Goal: Task Accomplishment & Management: Manage account settings

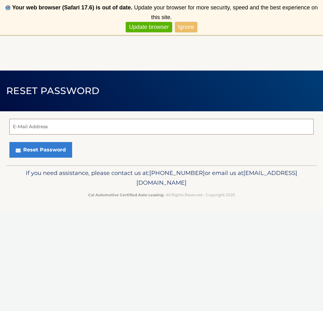
click at [96, 131] on input "E-Mail Address" at bounding box center [161, 127] width 304 height 16
type input "[EMAIL_ADDRESS][DOMAIN_NAME]"
click at [40, 150] on button "Reset Password" at bounding box center [40, 150] width 63 height 16
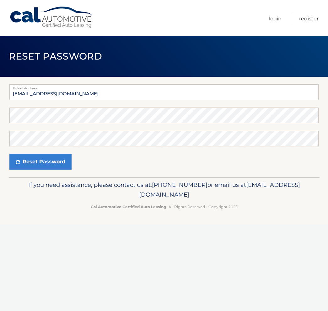
click at [35, 115] on div "Password" at bounding box center [163, 116] width 309 height 16
click at [40, 162] on button "Reset Password" at bounding box center [40, 162] width 62 height 16
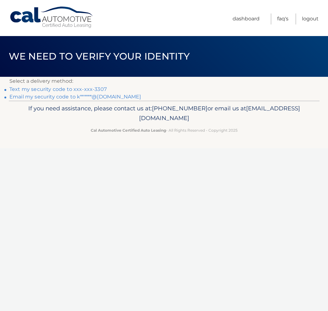
click at [88, 95] on link "Email my security code to k******@gmail.com" at bounding box center [75, 97] width 132 height 6
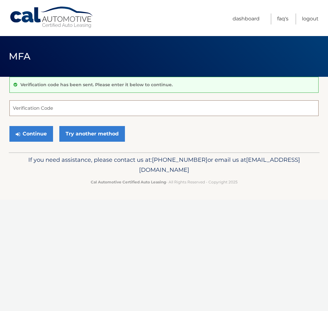
click at [44, 110] on input "Verification Code" at bounding box center [163, 108] width 309 height 16
type input "3"
type input "539173"
click at [37, 134] on button "Continue" at bounding box center [31, 134] width 44 height 16
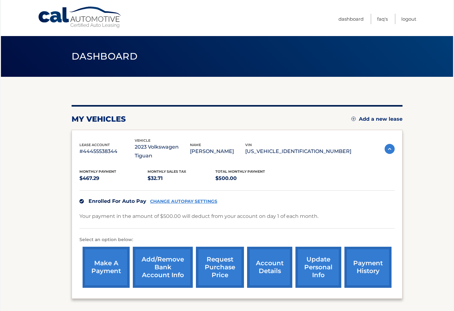
click at [328, 256] on link "payment history" at bounding box center [367, 267] width 47 height 41
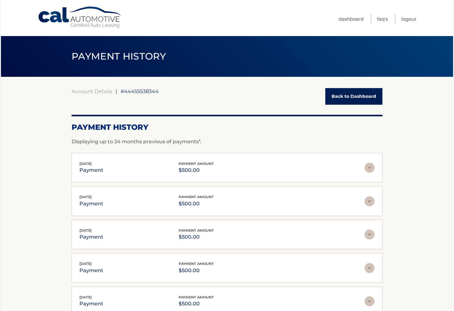
scroll to position [49, 0]
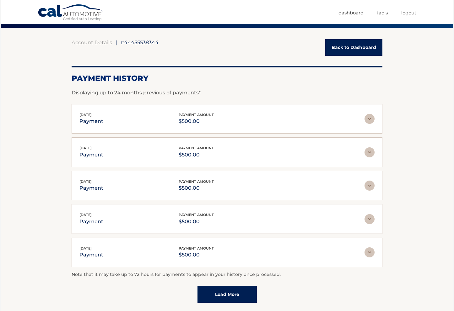
click at [134, 274] on p "Note that it may take up to 72 hours for payments to appear in your history onc…" at bounding box center [227, 275] width 311 height 8
click at [230, 292] on link "Load More" at bounding box center [226, 294] width 59 height 17
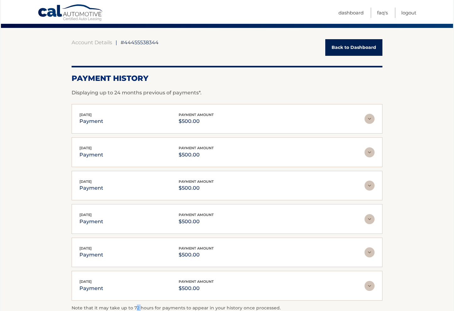
scroll to position [132, 0]
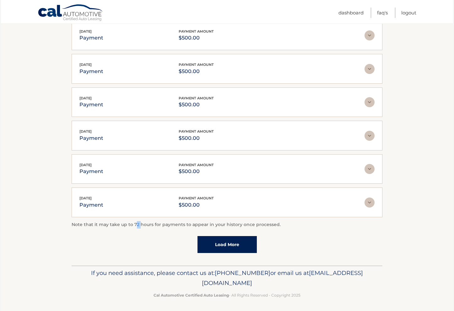
click at [136, 225] on p "Note that it may take up to 72 hours for payments to appear in your history onc…" at bounding box center [227, 225] width 311 height 8
click at [330, 225] on p "Note that it may take up to 72 hours for payments to appear in your history onc…" at bounding box center [227, 225] width 311 height 8
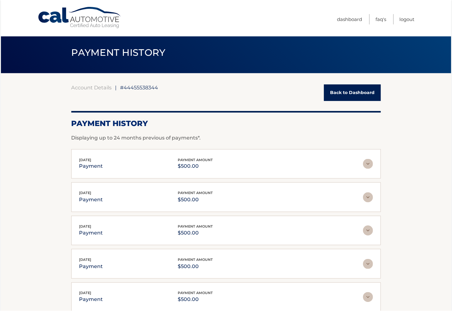
scroll to position [0, 0]
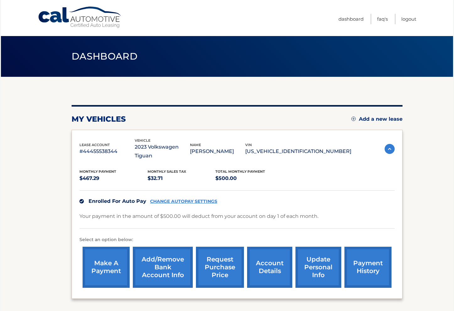
click at [185, 199] on link "CHANGE AUTOPAY SETTINGS" at bounding box center [183, 201] width 67 height 5
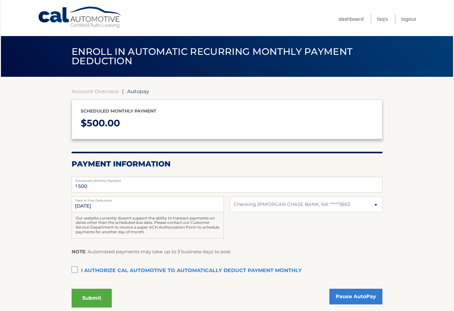
select select "NjUzZDIzYTktNjNjMC00ZjY5LWFlYWEtYmE4MWIyYWYyZDI5"
click at [118, 203] on input "[DATE]" at bounding box center [148, 205] width 152 height 16
click at [98, 206] on input "[DATE]" at bounding box center [148, 205] width 152 height 16
click at [90, 204] on input "[DATE]" at bounding box center [148, 205] width 152 height 16
click at [90, 204] on input "10/1/2025" at bounding box center [148, 205] width 152 height 16
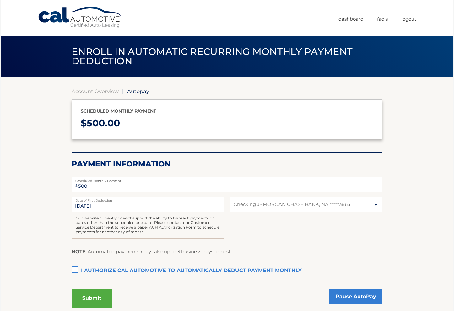
click at [90, 204] on input "10/1/2025" at bounding box center [148, 205] width 152 height 16
click at [117, 185] on input "500" at bounding box center [227, 185] width 311 height 16
click at [105, 206] on input "10/1/2025" at bounding box center [148, 205] width 152 height 16
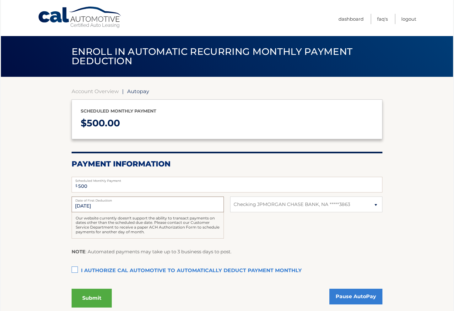
click at [107, 206] on input "10/1/2025" at bounding box center [148, 205] width 152 height 16
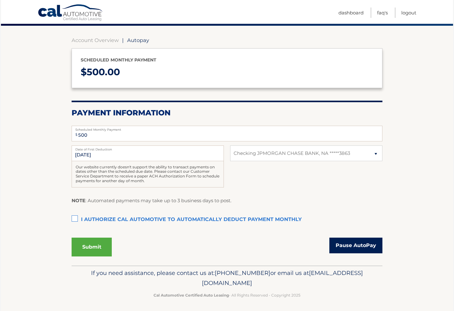
click at [350, 240] on link "Pause AutoPay" at bounding box center [355, 246] width 53 height 16
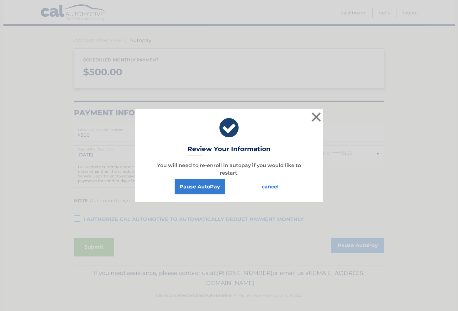
click at [271, 184] on button "cancel" at bounding box center [270, 186] width 27 height 15
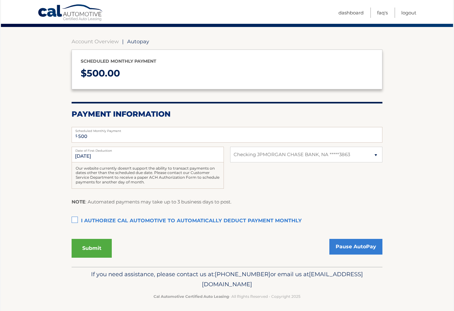
scroll to position [0, 0]
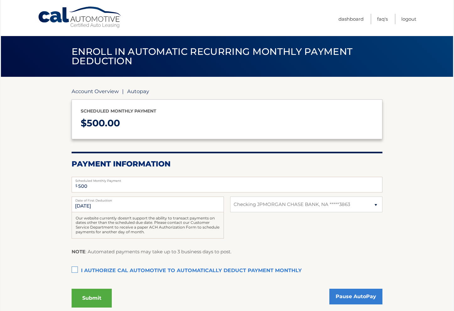
click at [101, 93] on link "Account Overview" at bounding box center [95, 91] width 47 height 6
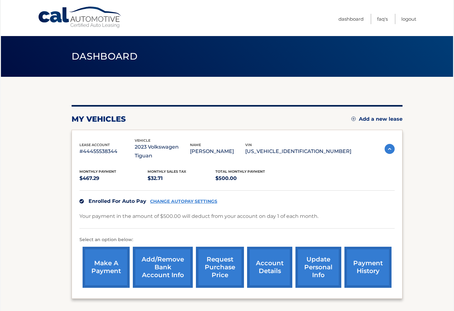
click at [219, 253] on link "request purchase price" at bounding box center [220, 267] width 48 height 41
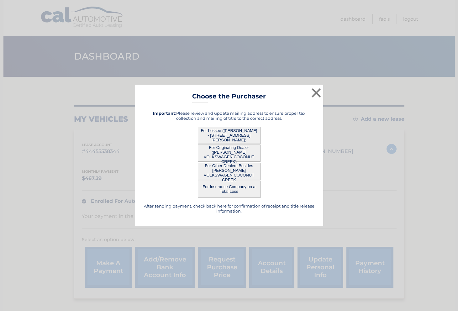
click at [232, 135] on button "For Lessee ([PERSON_NAME] - [STREET_ADDRESS][PERSON_NAME])" at bounding box center [229, 135] width 63 height 17
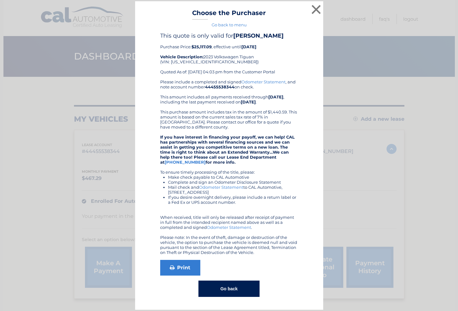
click at [318, 9] on button "×" at bounding box center [316, 9] width 13 height 13
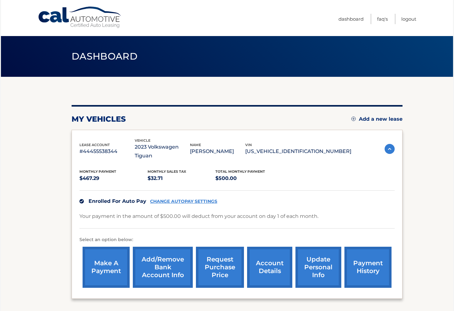
click at [221, 253] on link "request purchase price" at bounding box center [220, 267] width 48 height 41
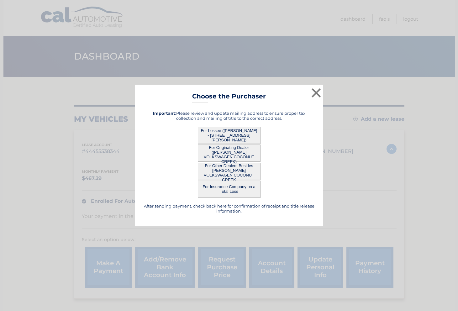
click at [232, 151] on button "For Originating Dealer ([PERSON_NAME] VOLKSWAGEN COCONUT CREEK)" at bounding box center [229, 153] width 63 height 17
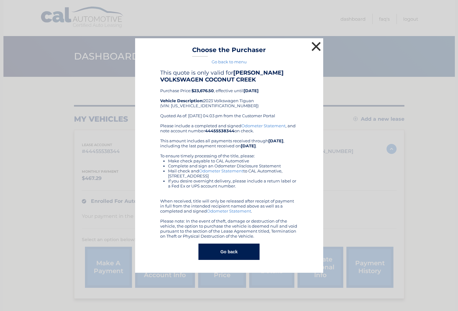
click at [316, 47] on button "×" at bounding box center [316, 46] width 13 height 13
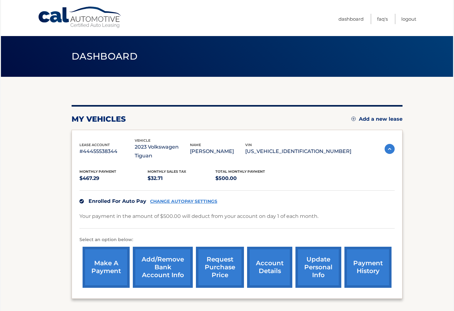
click at [218, 256] on link "request purchase price" at bounding box center [220, 267] width 48 height 41
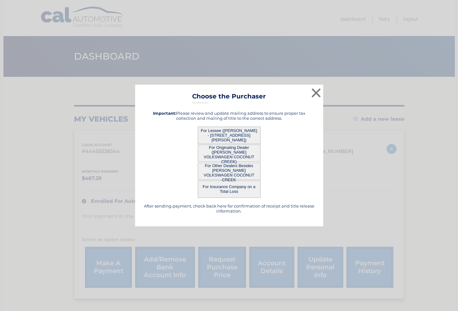
click at [221, 168] on button "For Other Dealers Besides GUNTHER VOLKSWAGEN COCONUT CREEK" at bounding box center [229, 171] width 63 height 17
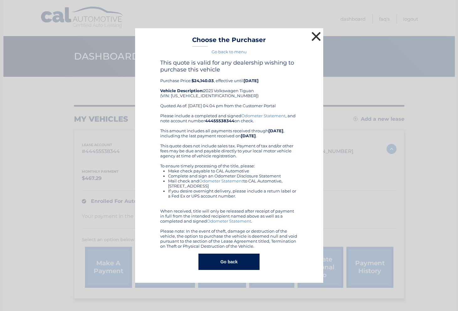
click at [315, 36] on button "×" at bounding box center [316, 36] width 13 height 13
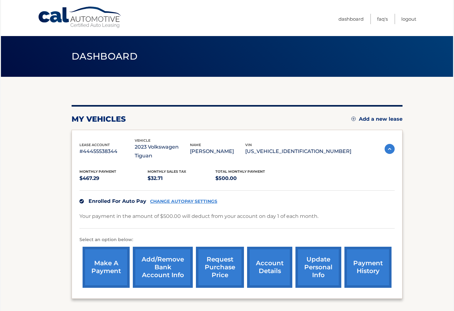
click at [226, 247] on link "request purchase price" at bounding box center [220, 267] width 48 height 41
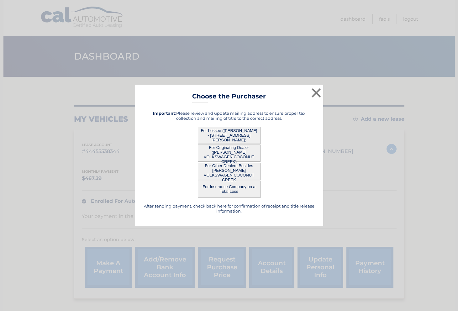
click at [318, 97] on button "×" at bounding box center [316, 93] width 13 height 13
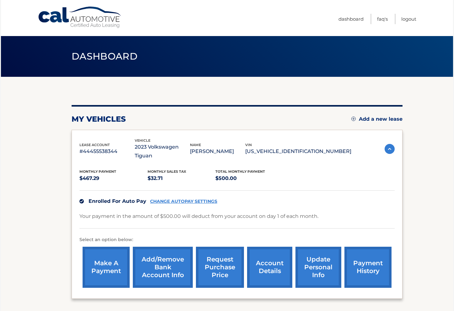
click at [229, 253] on link "request purchase price" at bounding box center [220, 267] width 48 height 41
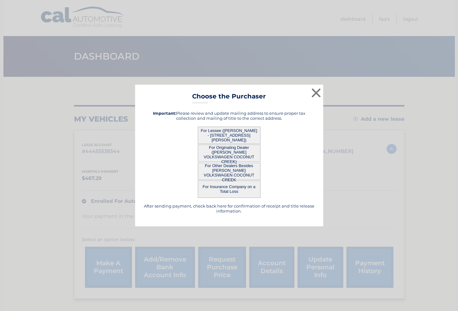
click at [231, 129] on button "For Lessee (KATELYN OBELL - 279 PRESCOTT N, , DEERFIELD BEACH, FL 33442)" at bounding box center [229, 135] width 63 height 17
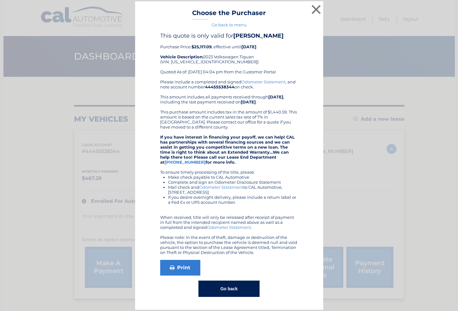
click at [242, 109] on div "Please include a completed and signed Odometer Statement , and note account num…" at bounding box center [229, 167] width 138 height 176
click at [241, 112] on div "Please include a completed and signed Odometer Statement , and note account num…" at bounding box center [229, 167] width 138 height 176
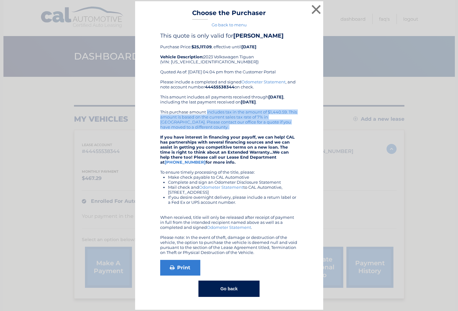
click at [241, 112] on div "Please include a completed and signed Odometer Statement , and note account num…" at bounding box center [229, 167] width 138 height 176
click at [246, 124] on div "Please include a completed and signed Odometer Statement , and note account num…" at bounding box center [229, 167] width 138 height 176
drag, startPoint x: 258, startPoint y: 120, endPoint x: 266, endPoint y: 113, distance: 10.7
click at [258, 120] on div "Please include a completed and signed Odometer Statement , and note account num…" at bounding box center [229, 167] width 138 height 176
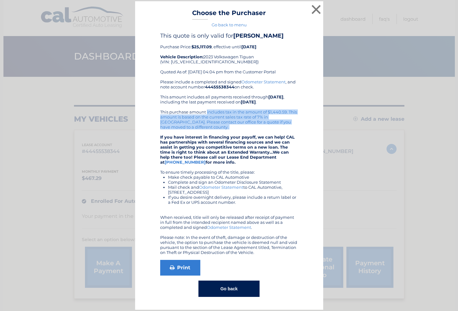
click at [257, 80] on link "Odometer Statement" at bounding box center [264, 81] width 44 height 5
click at [310, 8] on button "×" at bounding box center [316, 9] width 13 height 13
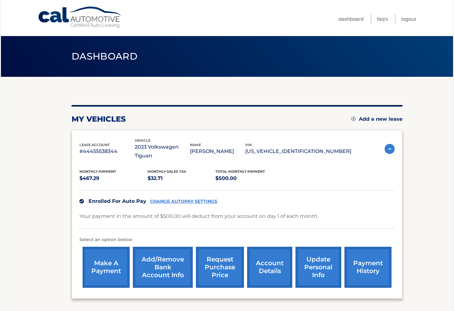
click at [265, 263] on link "account details" at bounding box center [269, 267] width 45 height 41
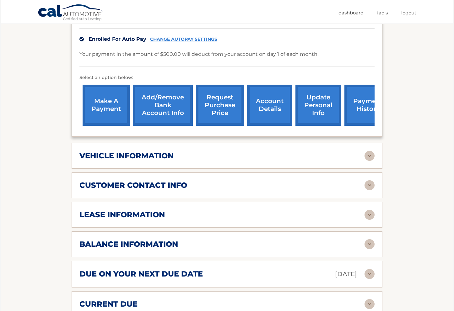
scroll to position [226, 0]
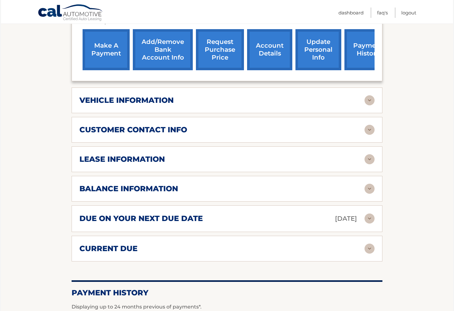
click at [155, 191] on h2 "balance information" at bounding box center [128, 188] width 99 height 9
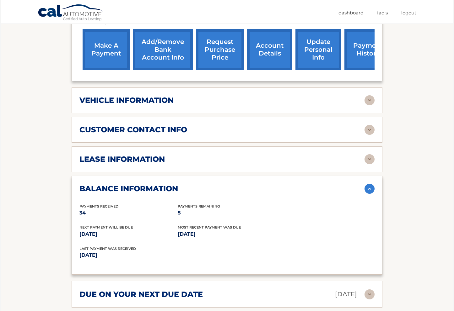
click at [155, 191] on h2 "balance information" at bounding box center [128, 188] width 99 height 9
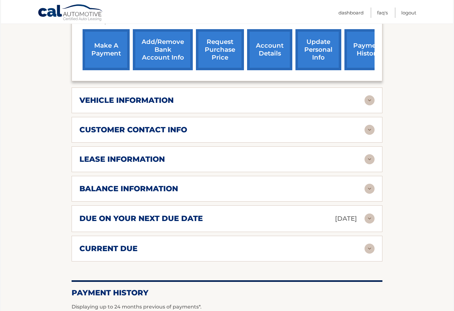
click at [170, 189] on h2 "balance information" at bounding box center [128, 188] width 99 height 9
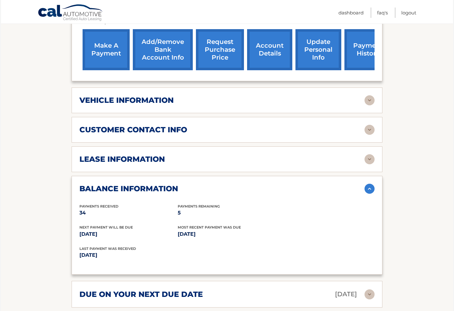
click at [165, 184] on h2 "balance information" at bounding box center [128, 188] width 99 height 9
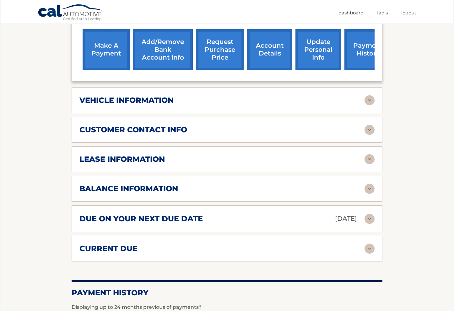
click at [165, 184] on h2 "balance information" at bounding box center [128, 188] width 99 height 9
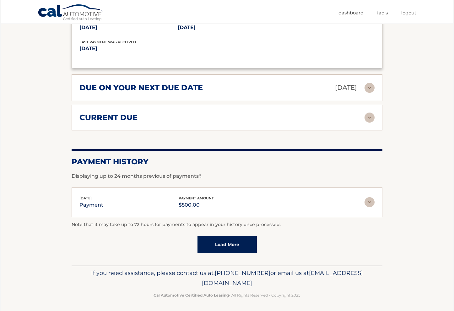
scroll to position [432, 0]
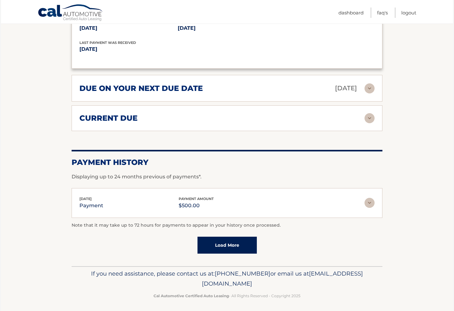
click at [163, 122] on div "current due Late Charges $0.00 Miscelleneous Charges* $0.00 Sales Tax $0.00 pay…" at bounding box center [227, 118] width 311 height 26
click at [358, 89] on div "due on your next due date Oct 01, 2025" at bounding box center [221, 88] width 285 height 11
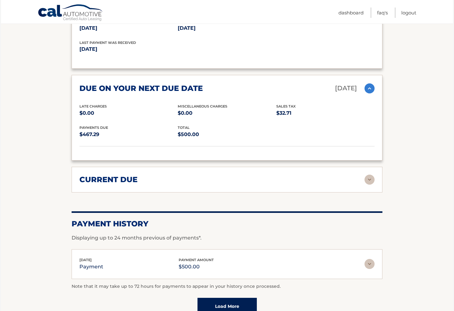
click at [369, 87] on img at bounding box center [369, 88] width 10 height 10
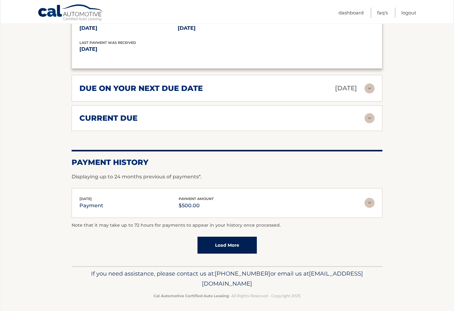
click at [373, 119] on img at bounding box center [369, 118] width 10 height 10
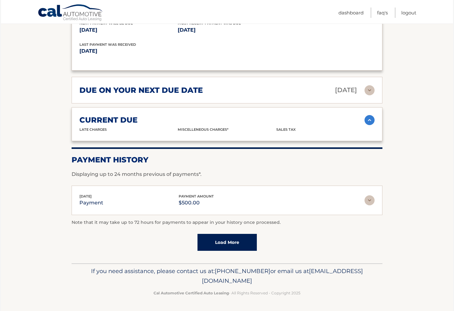
scroll to position [420, 0]
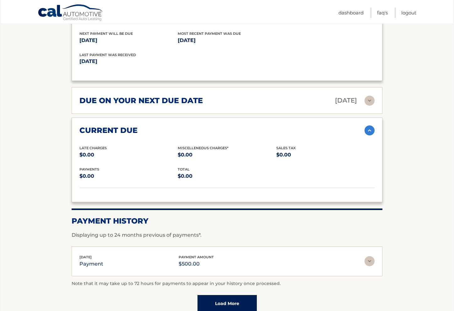
click at [372, 119] on div "current due Late Charges $0.00 Miscelleneous Charges* $0.00 Sales Tax $0.00 pay…" at bounding box center [227, 160] width 311 height 84
click at [370, 129] on img at bounding box center [369, 130] width 10 height 10
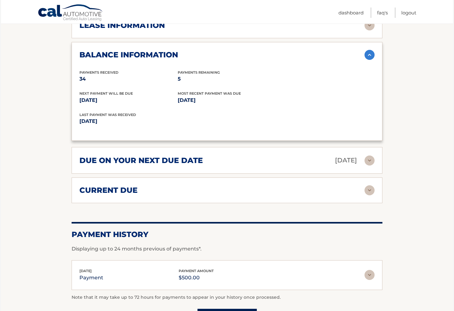
scroll to position [313, 0]
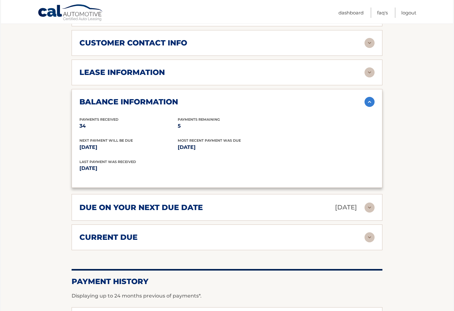
click at [177, 65] on div "lease information Contract Start Date Nov 30, 2022 Term 39 Maturity Date Feb 28…" at bounding box center [227, 73] width 311 height 26
click at [208, 41] on div "customer contact info" at bounding box center [221, 42] width 285 height 9
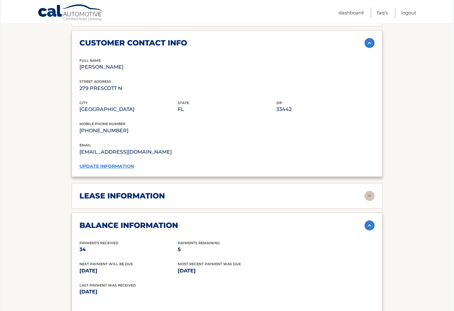
click at [114, 163] on link "update information" at bounding box center [106, 166] width 55 height 6
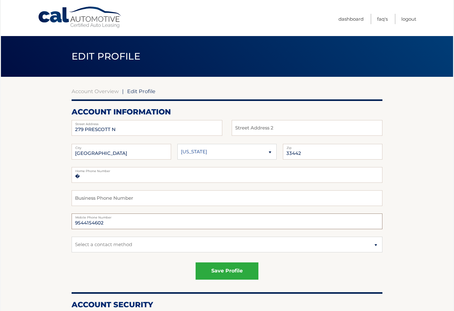
click at [107, 222] on input "9544154602" at bounding box center [227, 222] width 311 height 16
type input "3053302753"
click at [243, 270] on button "save profile" at bounding box center [226, 271] width 63 height 17
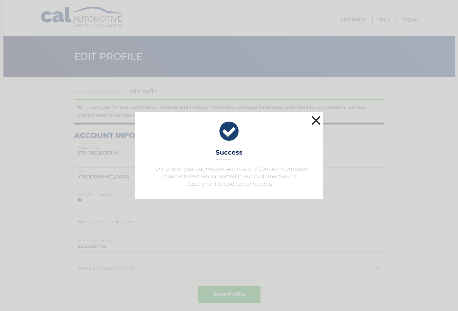
click at [316, 123] on button "×" at bounding box center [316, 120] width 13 height 13
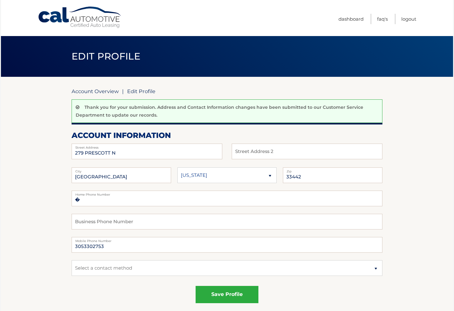
click at [99, 90] on link "Account Overview" at bounding box center [95, 91] width 47 height 6
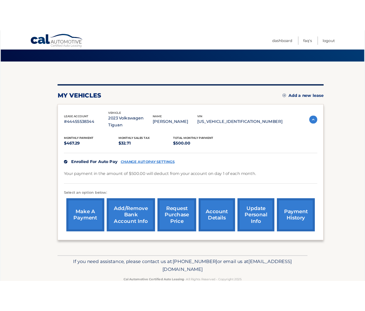
scroll to position [44, 0]
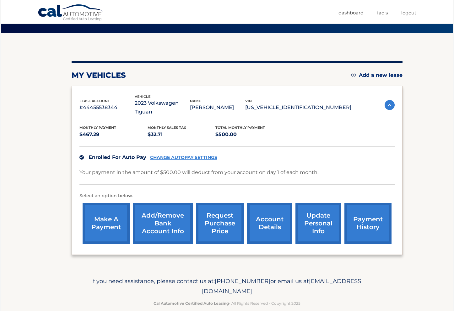
click at [415, 208] on section "my vehicles Add a new lease lease account #44455538344 vehicle 2023 Volkswagen …" at bounding box center [227, 153] width 452 height 241
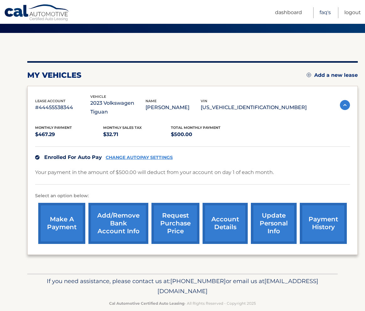
click at [327, 12] on link "FAQ's" at bounding box center [325, 12] width 11 height 11
